Goal: Navigation & Orientation: Find specific page/section

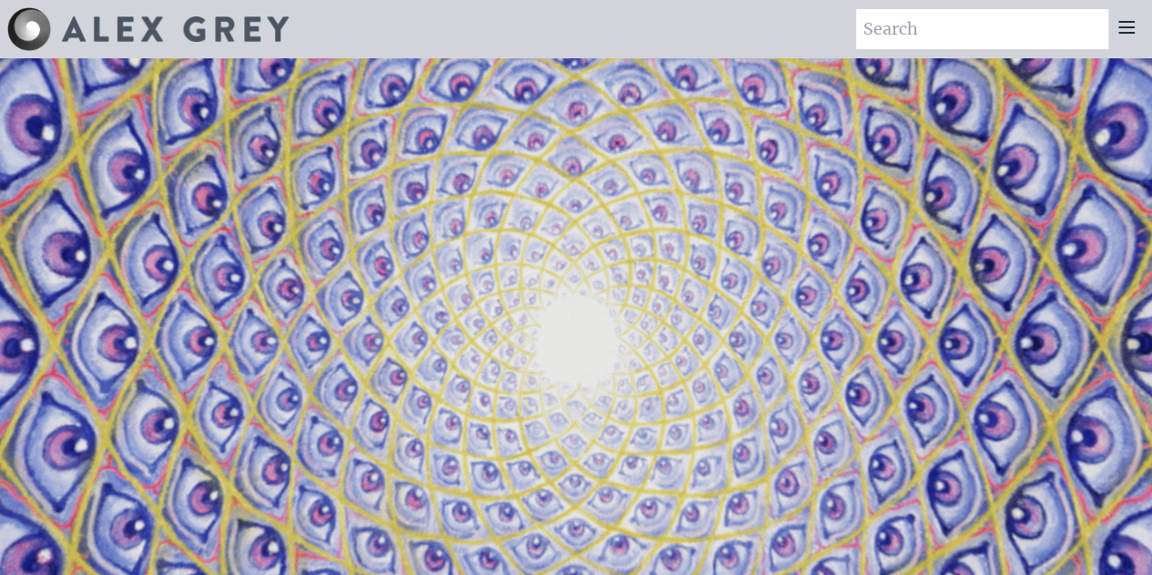
click at [1128, 25] on icon at bounding box center [1127, 27] width 22 height 22
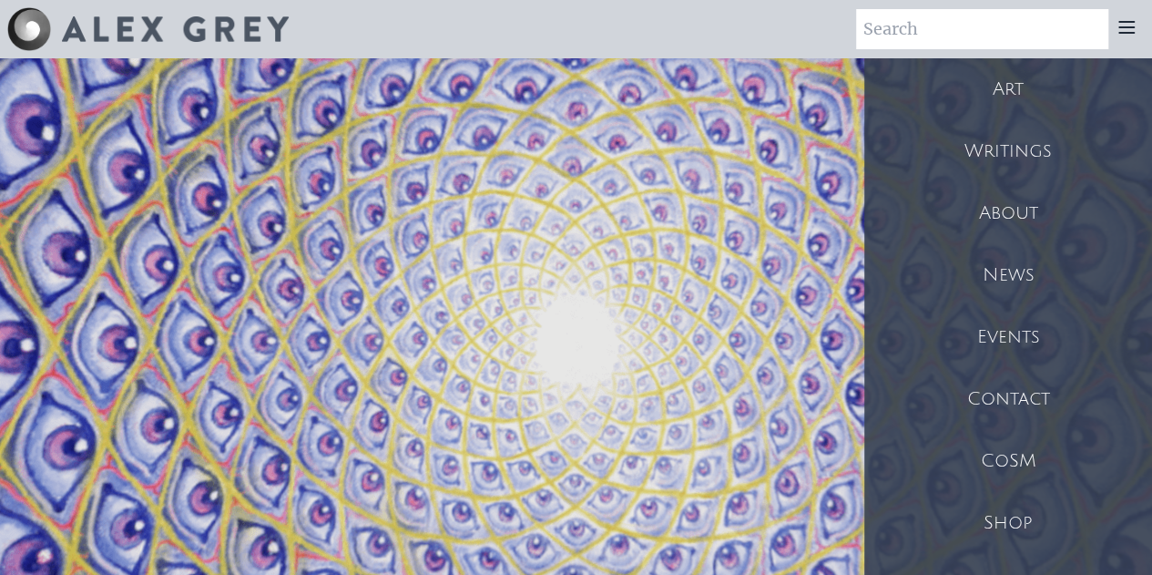
click at [1048, 522] on div "Shop" at bounding box center [1008, 523] width 288 height 62
